Goal: Information Seeking & Learning: Learn about a topic

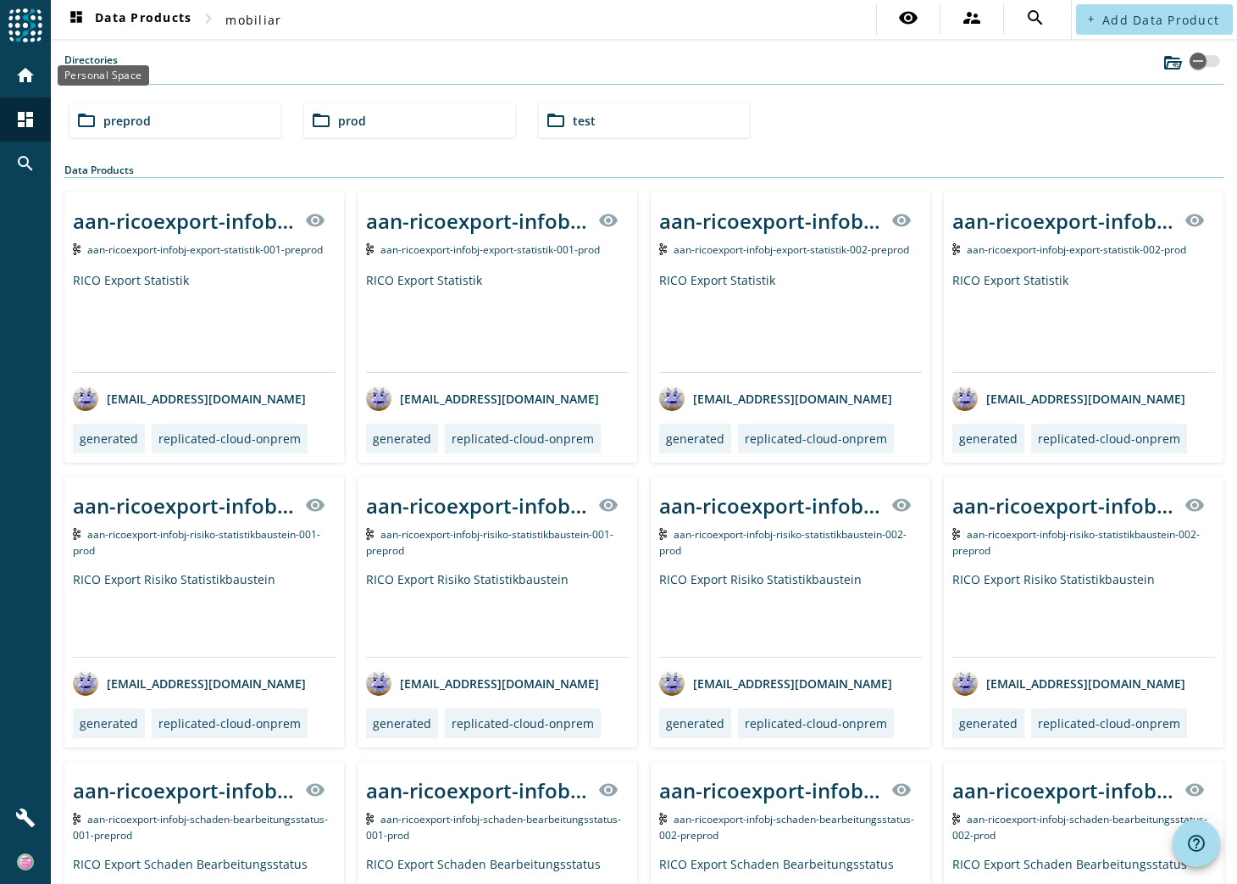
click at [23, 77] on mat-icon "home" at bounding box center [25, 75] width 20 height 20
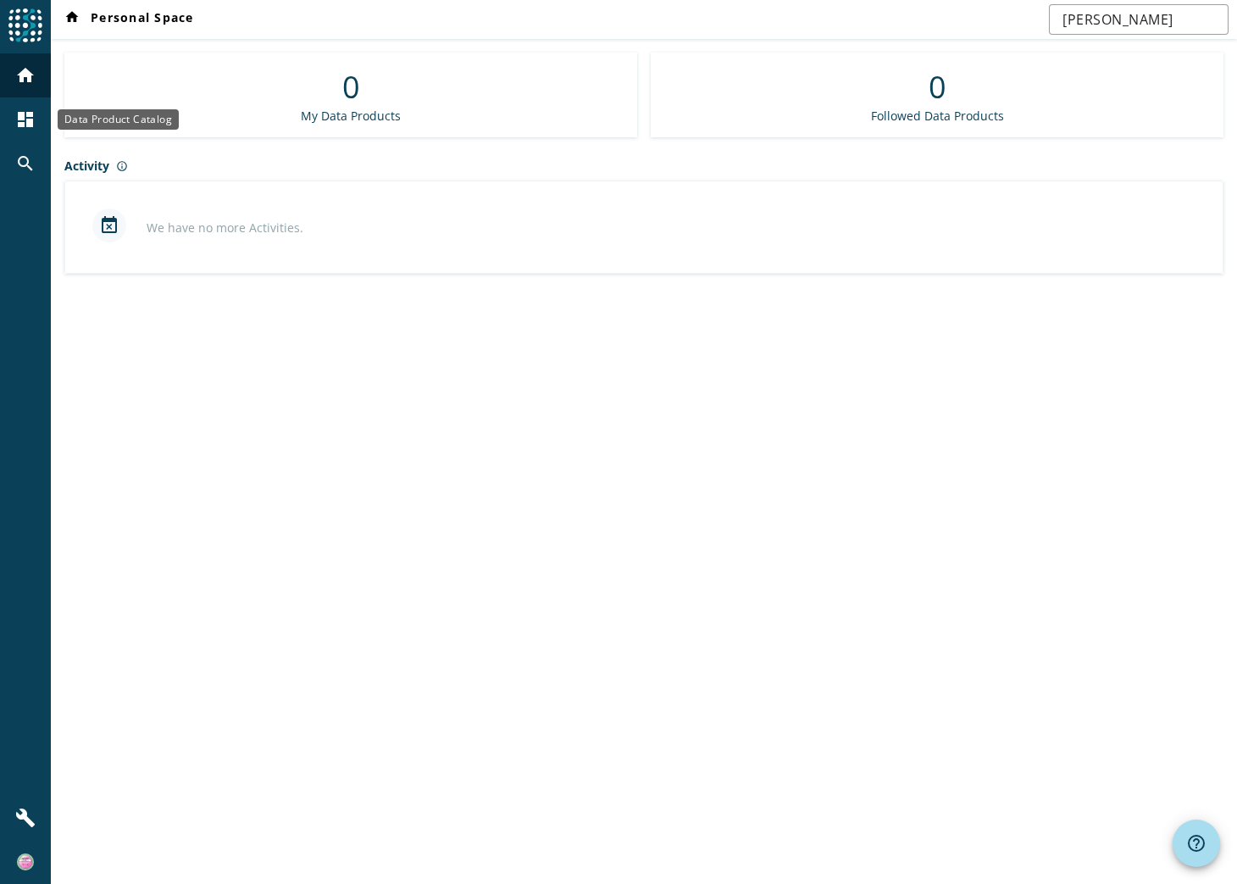
click at [23, 127] on mat-icon "dashboard" at bounding box center [25, 119] width 20 height 20
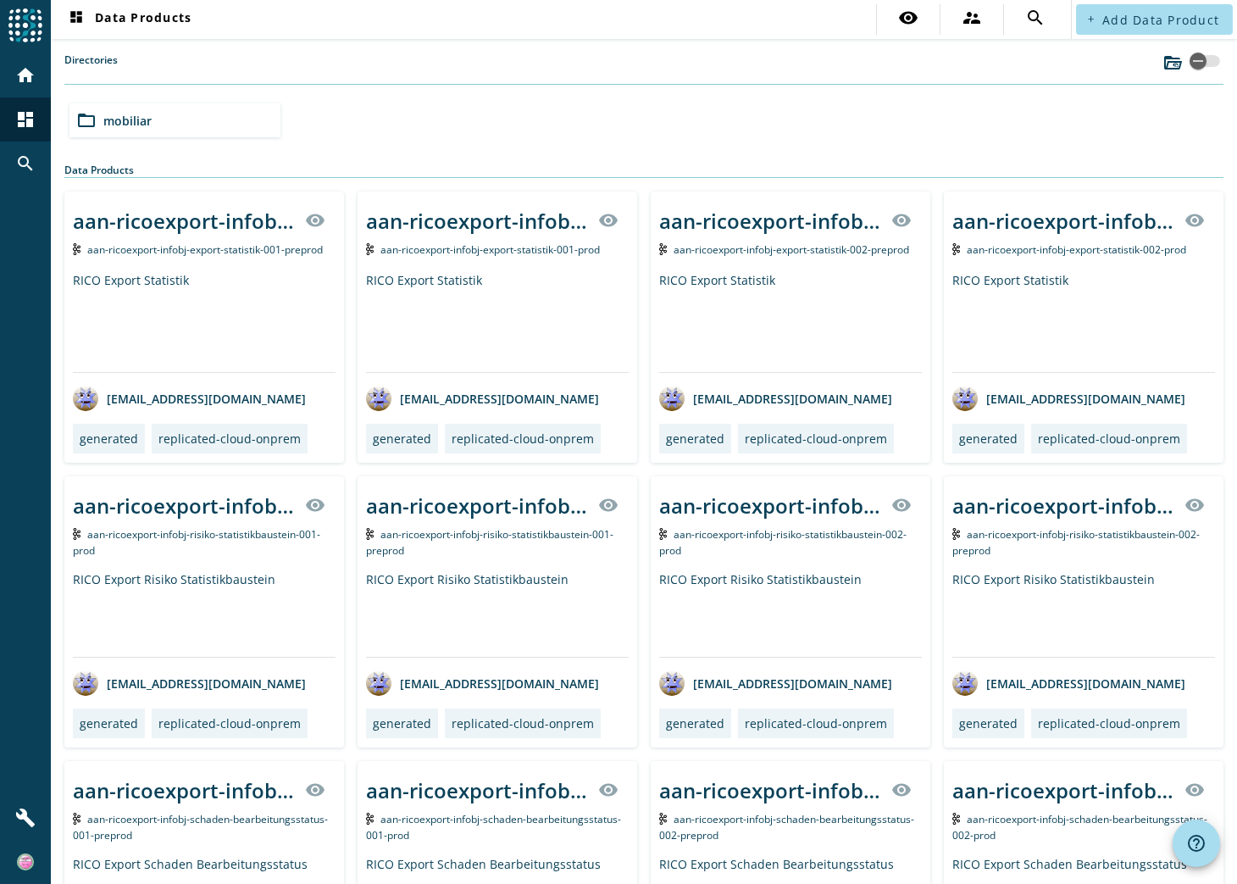
click at [143, 125] on span "mobiliar" at bounding box center [127, 121] width 48 height 16
click at [220, 119] on div "folder_open preprod" at bounding box center [174, 120] width 211 height 34
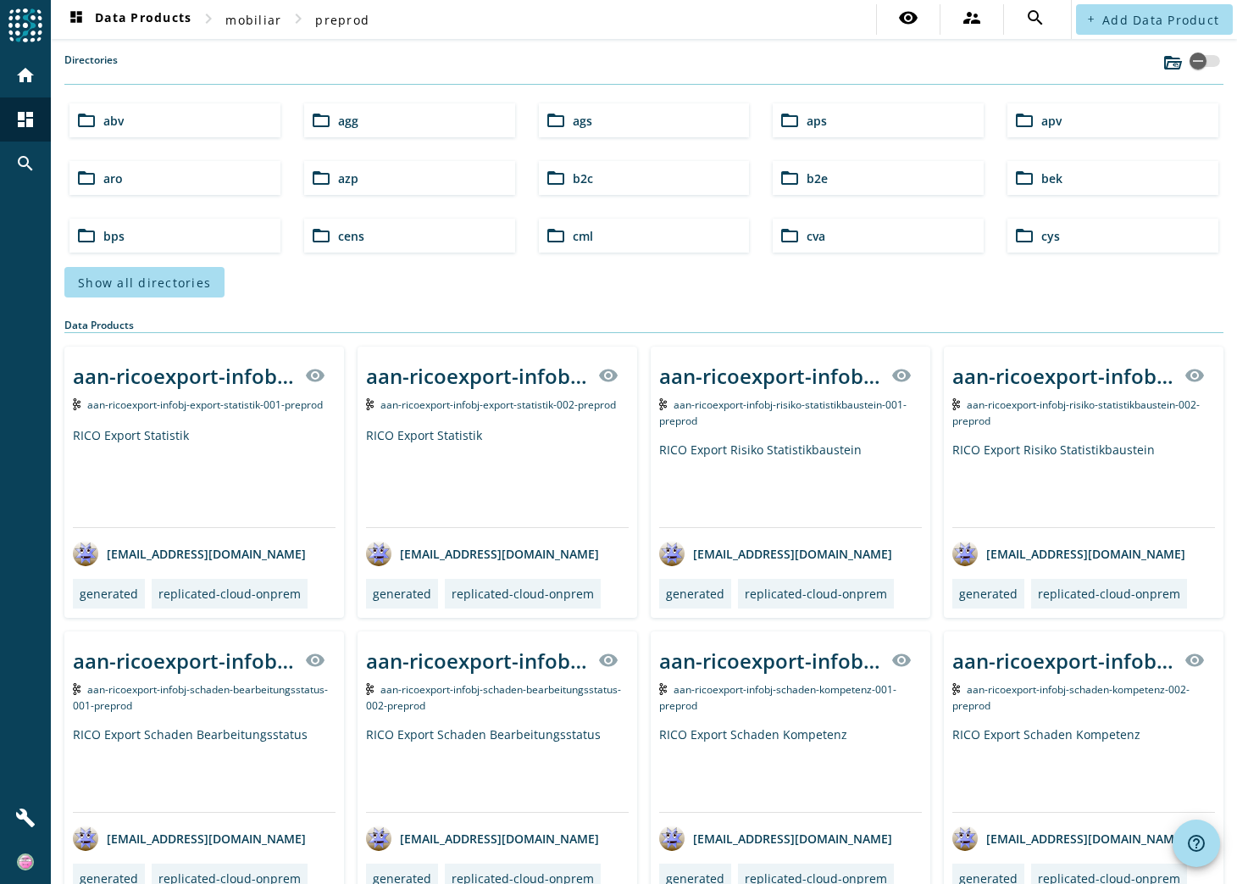
click at [190, 184] on div "folder_open aro" at bounding box center [174, 178] width 211 height 34
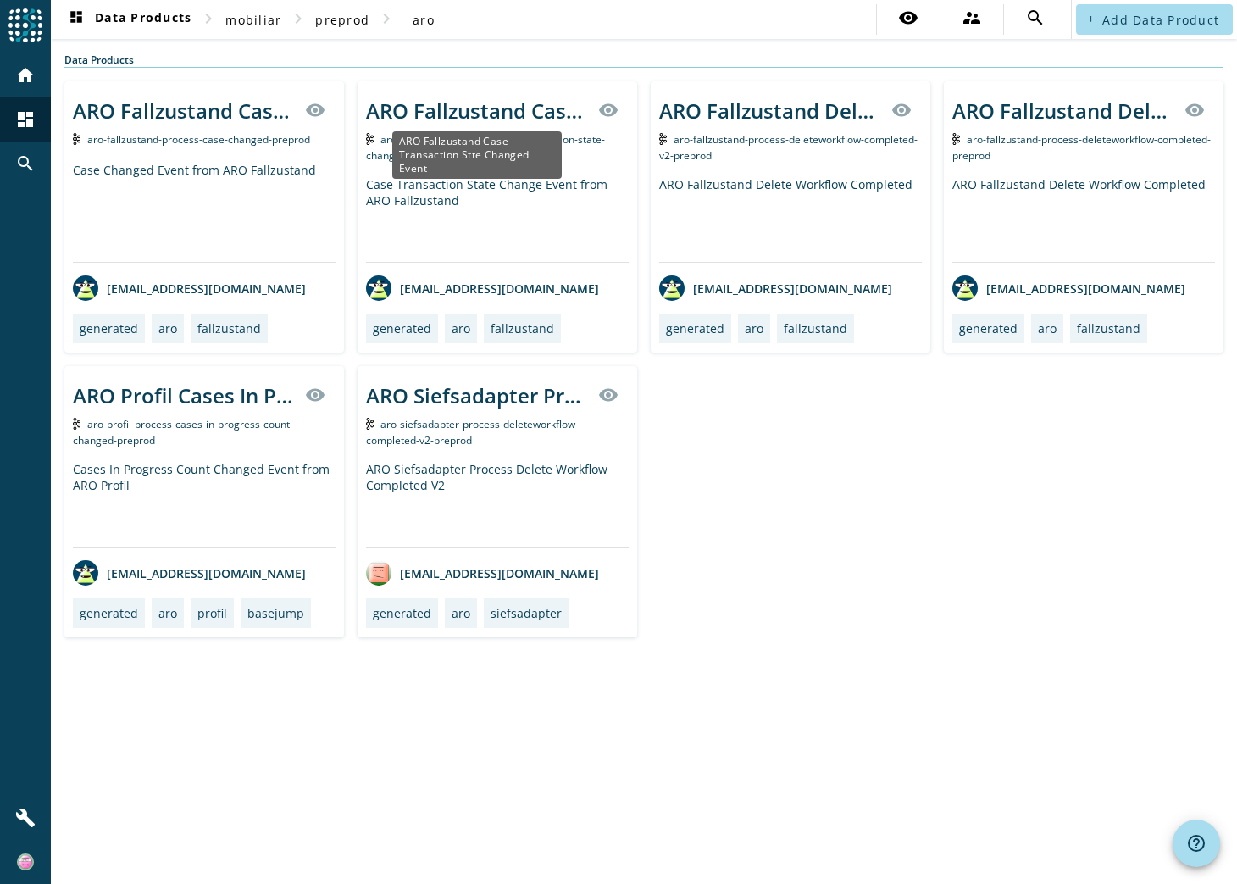
click at [470, 109] on div "ARO Fallzustand Case Transaction Stte Changed Event" at bounding box center [477, 111] width 222 height 28
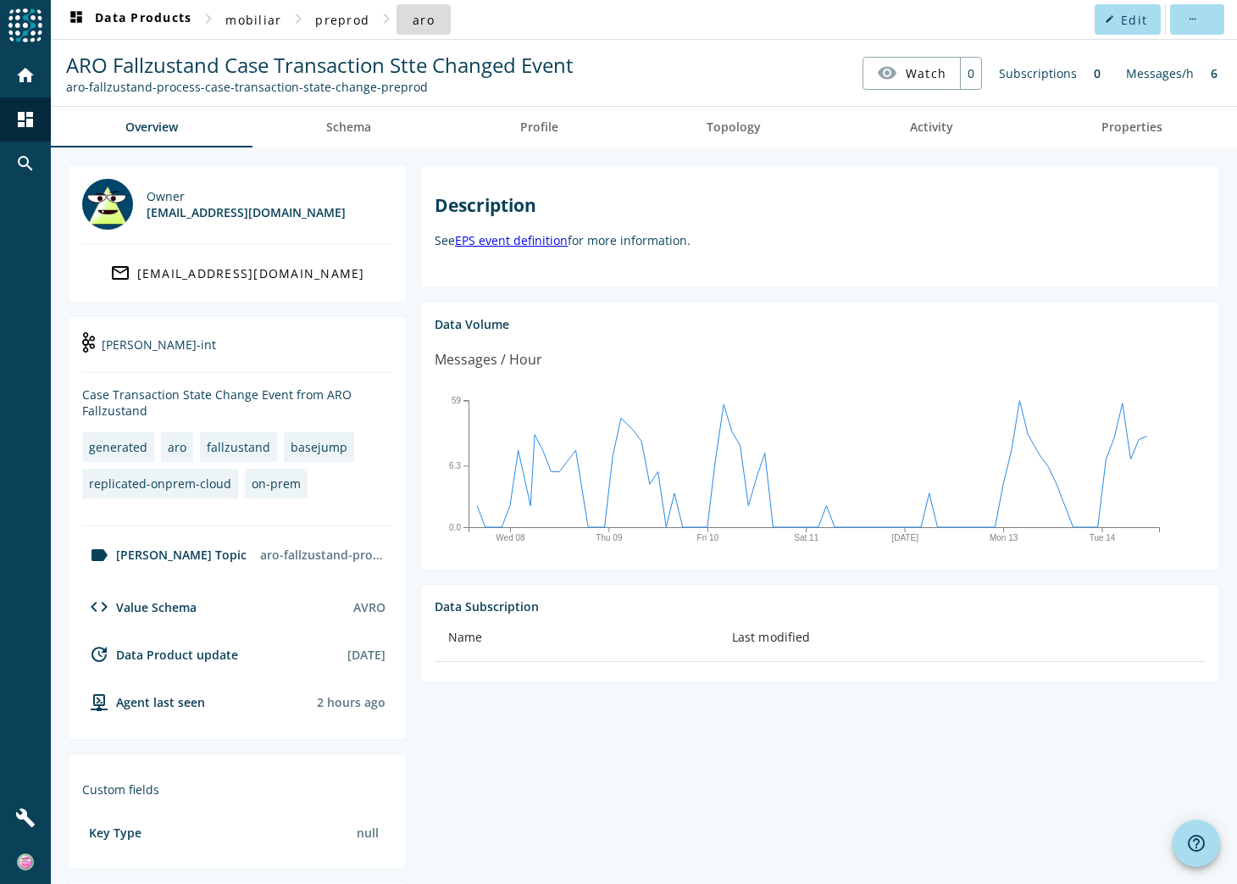
click at [417, 26] on span "aro" at bounding box center [424, 20] width 22 height 16
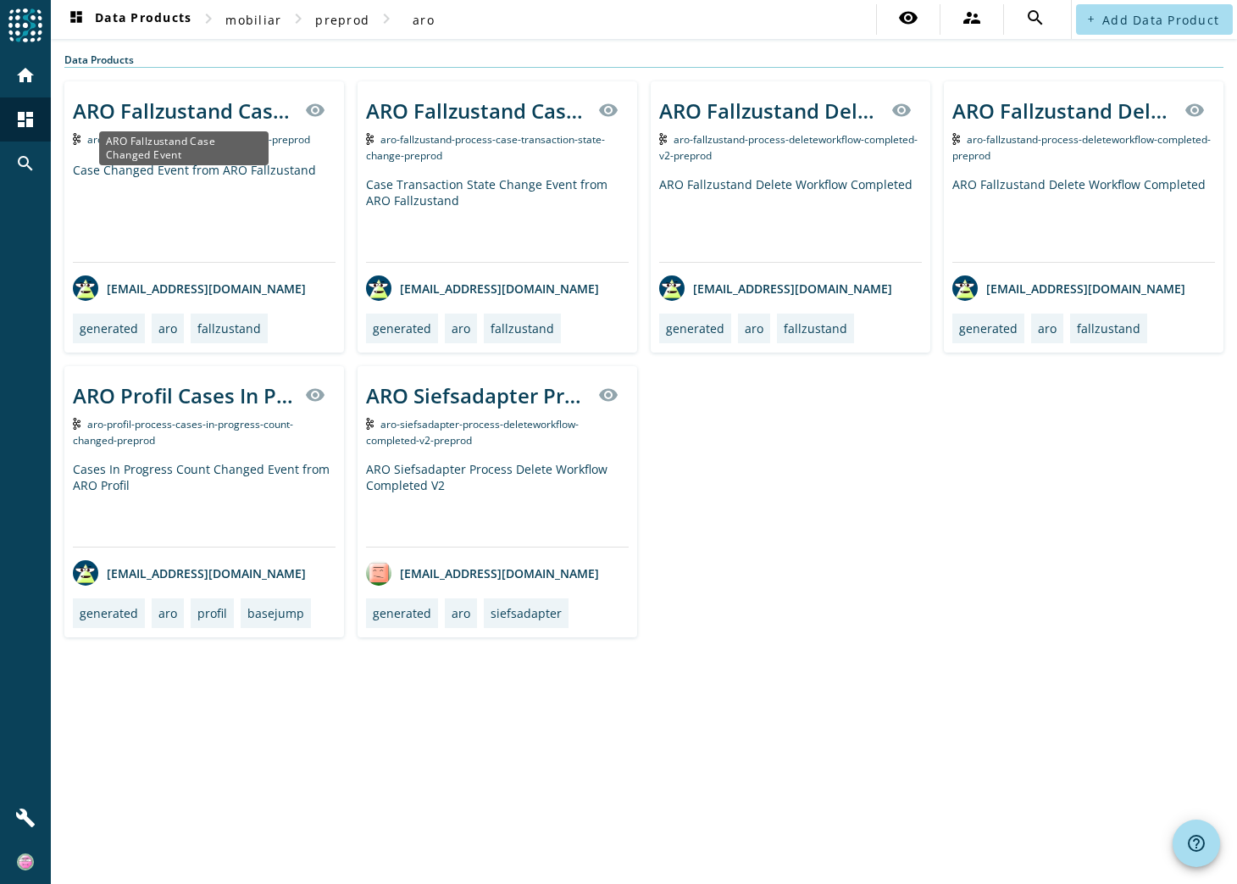
click at [180, 110] on div "ARO Fallzustand Case Changed Event" at bounding box center [184, 111] width 222 height 28
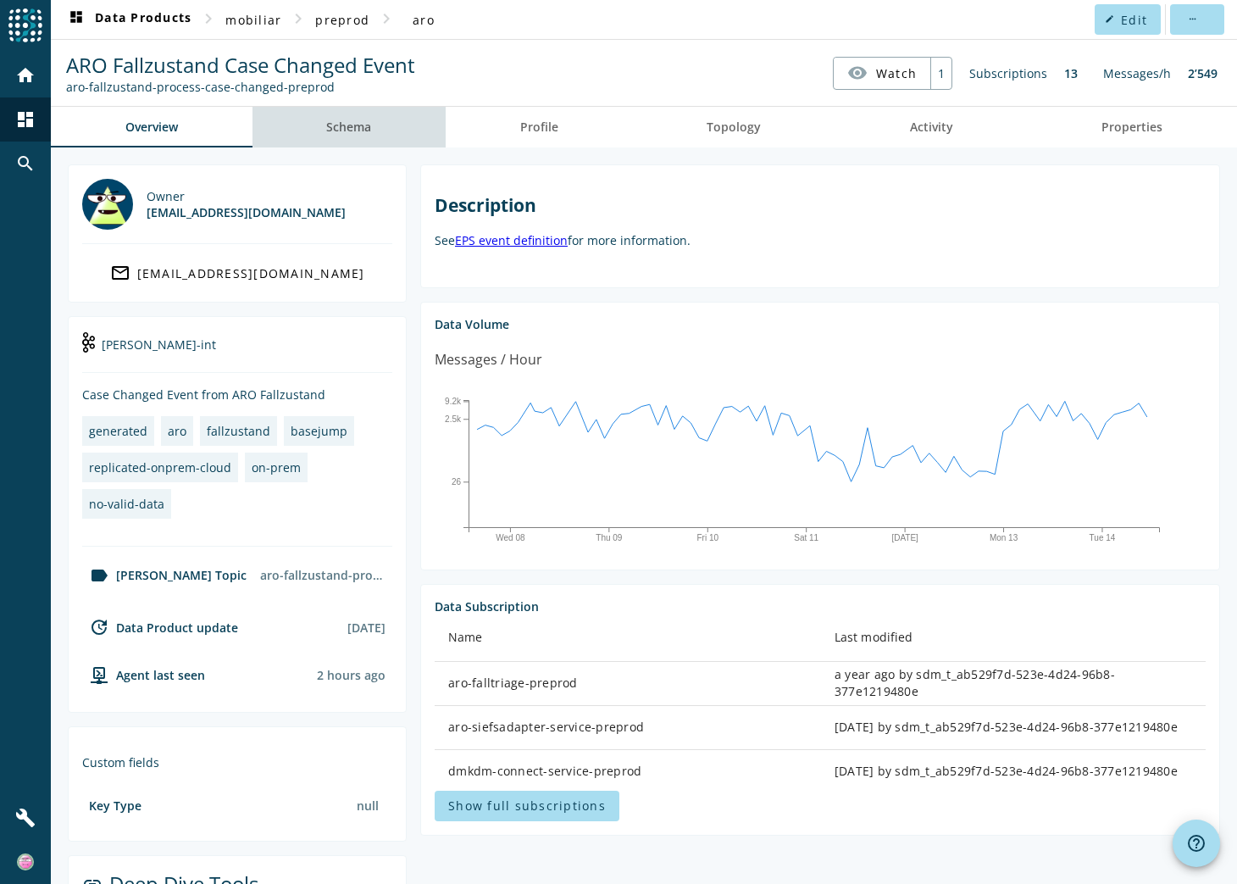
click at [362, 135] on span "Schema" at bounding box center [348, 127] width 45 height 41
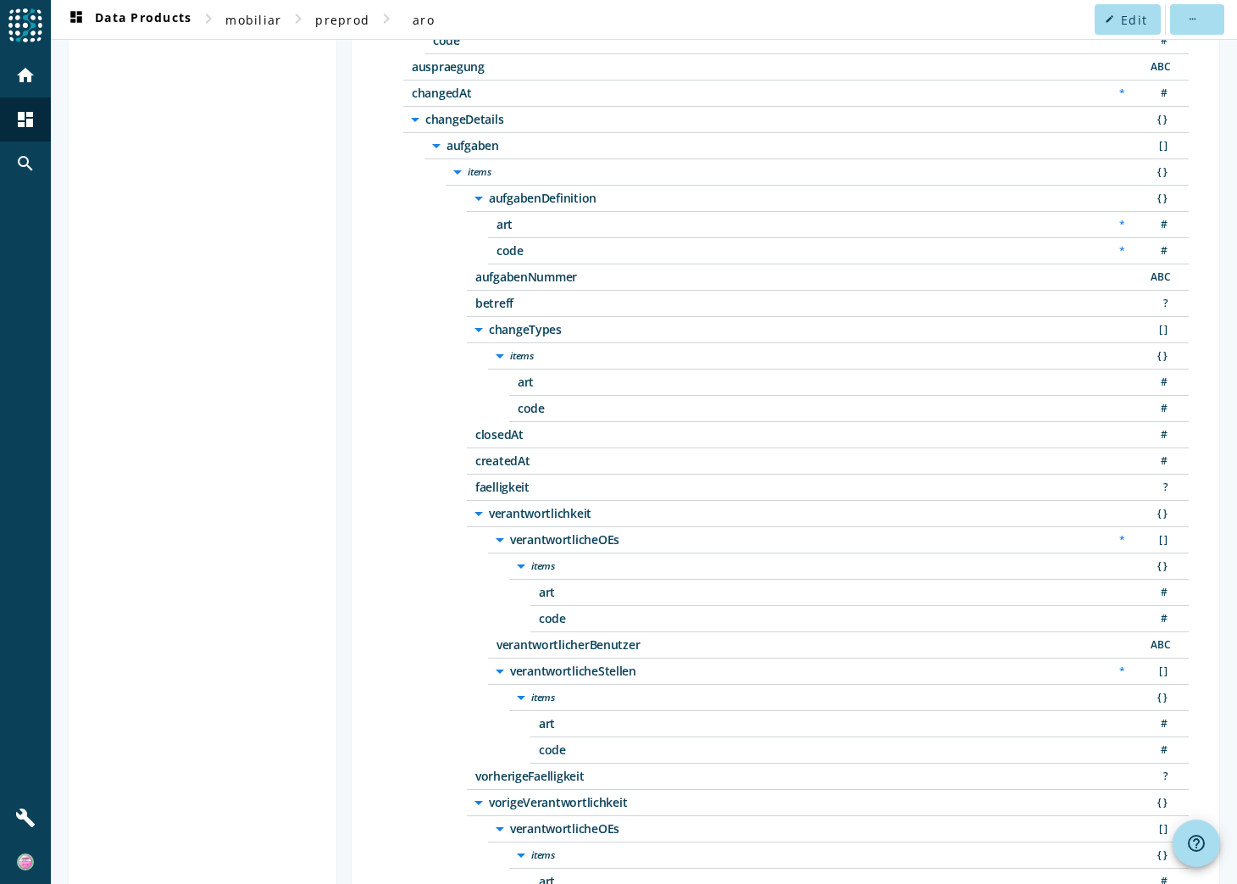
scroll to position [169, 0]
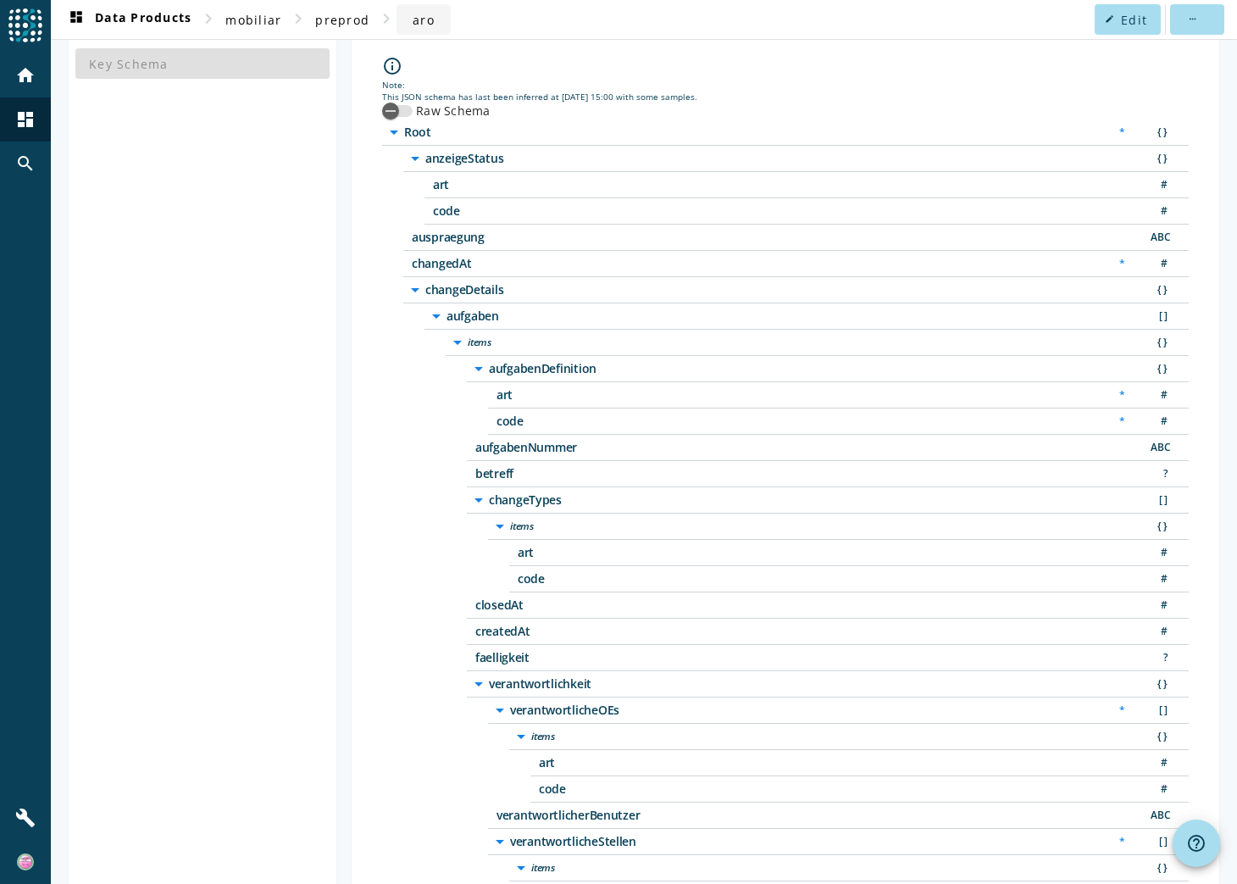
click at [413, 27] on span "aro" at bounding box center [424, 20] width 22 height 16
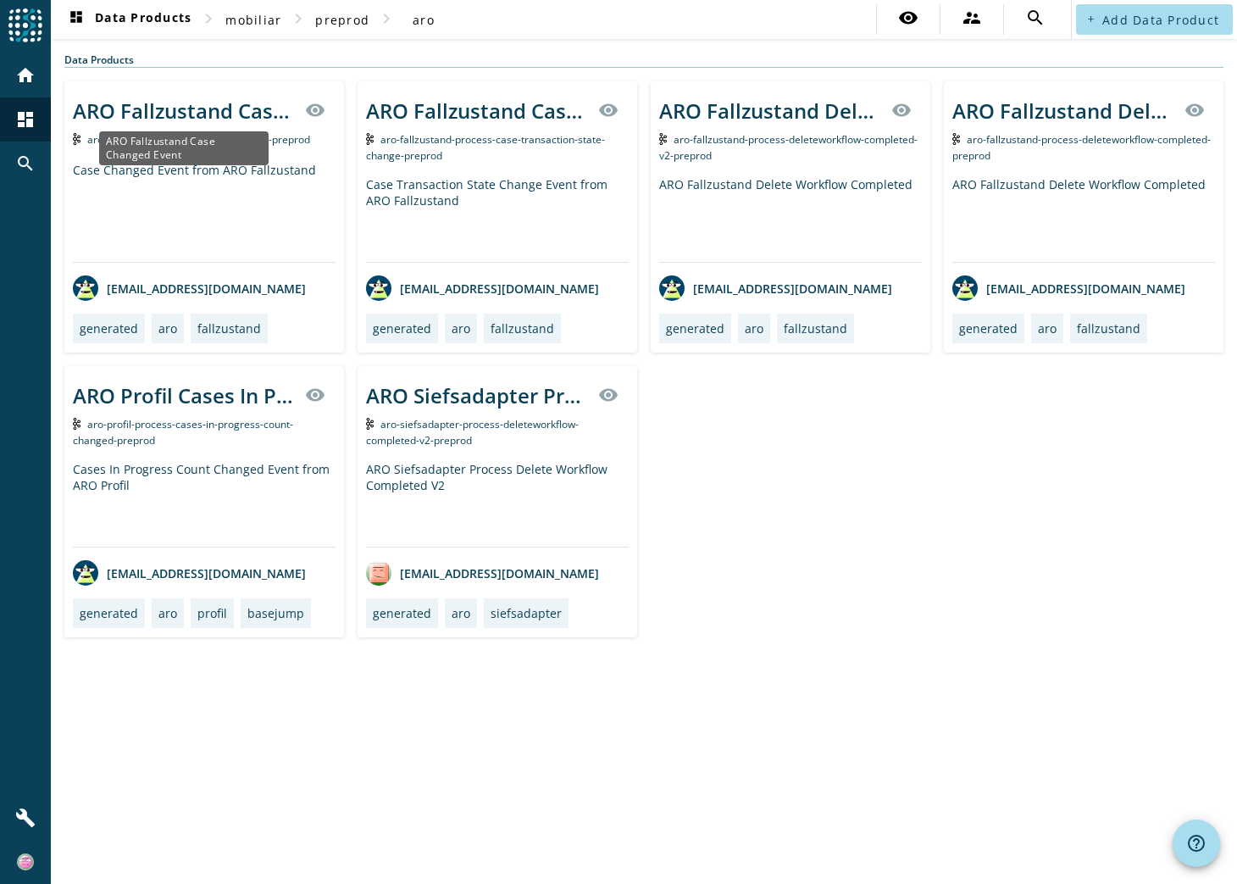
click at [220, 114] on div "ARO Fallzustand Case Changed Event" at bounding box center [184, 111] width 222 height 28
